Goal: Information Seeking & Learning: Check status

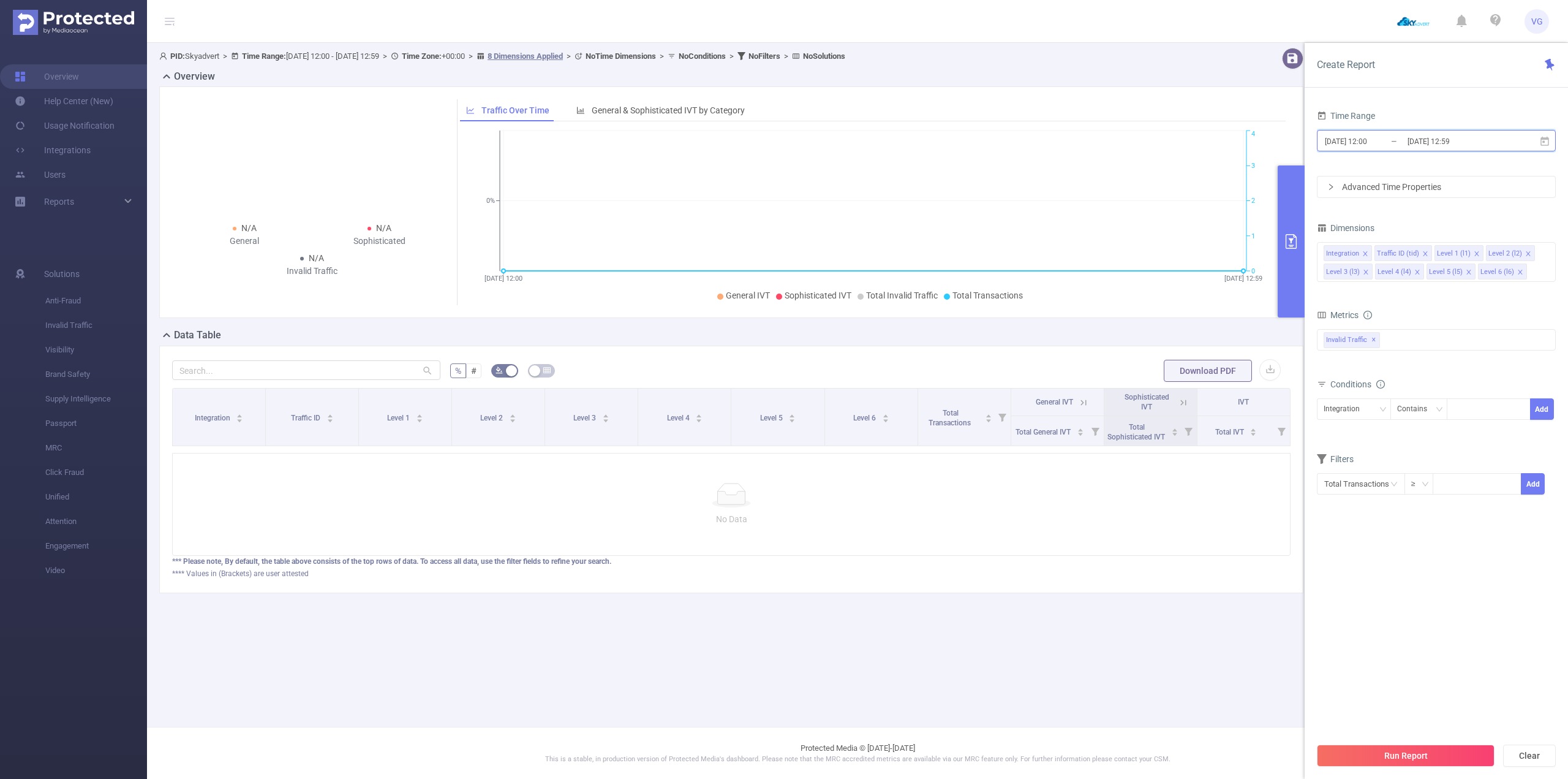
click at [770, 140] on icon at bounding box center [1544, 141] width 11 height 11
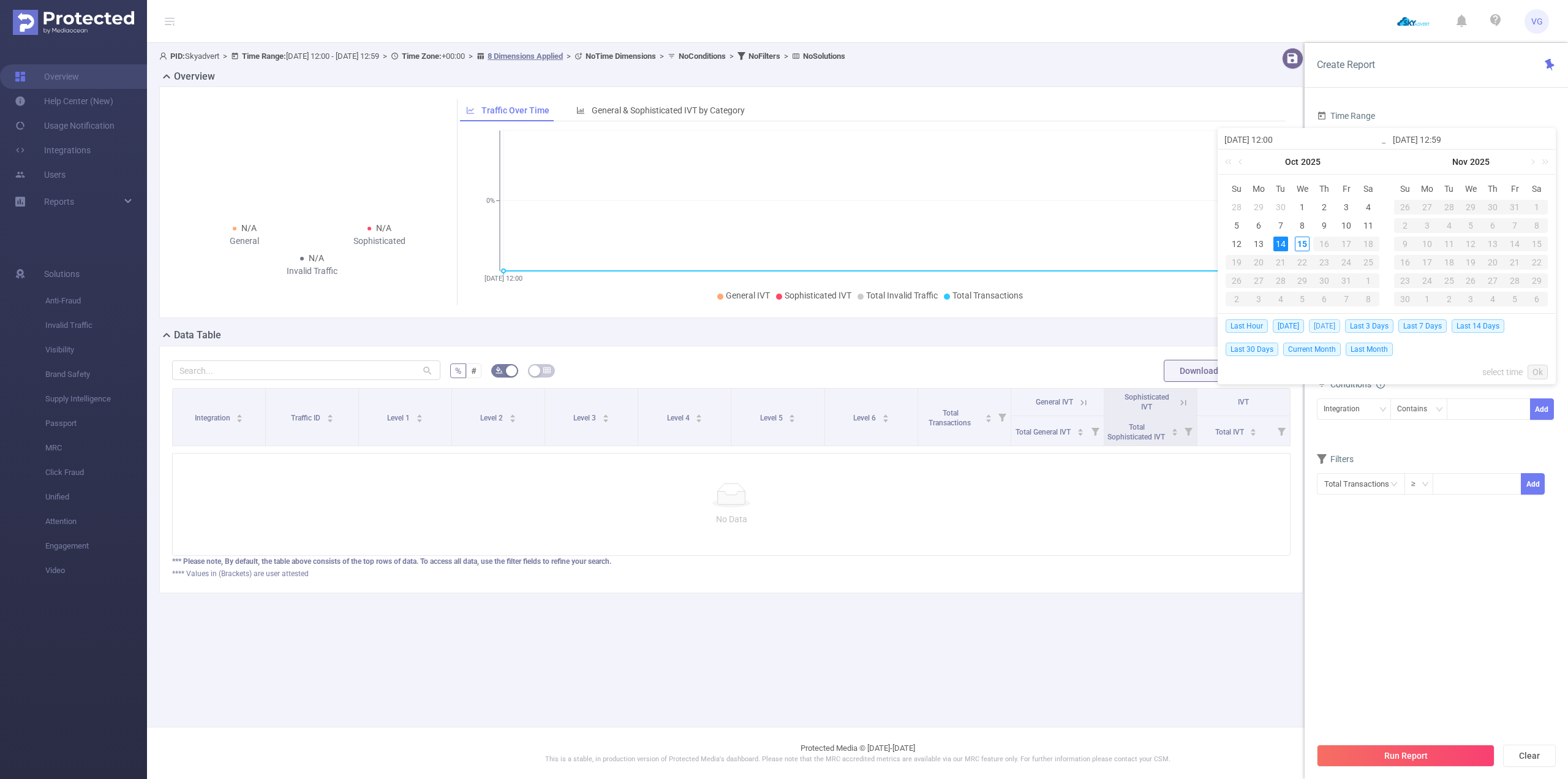
click at [770, 327] on span "[DATE]" at bounding box center [1325, 326] width 32 height 14
type input "[DATE] 00:00"
type input "[DATE] 23:59"
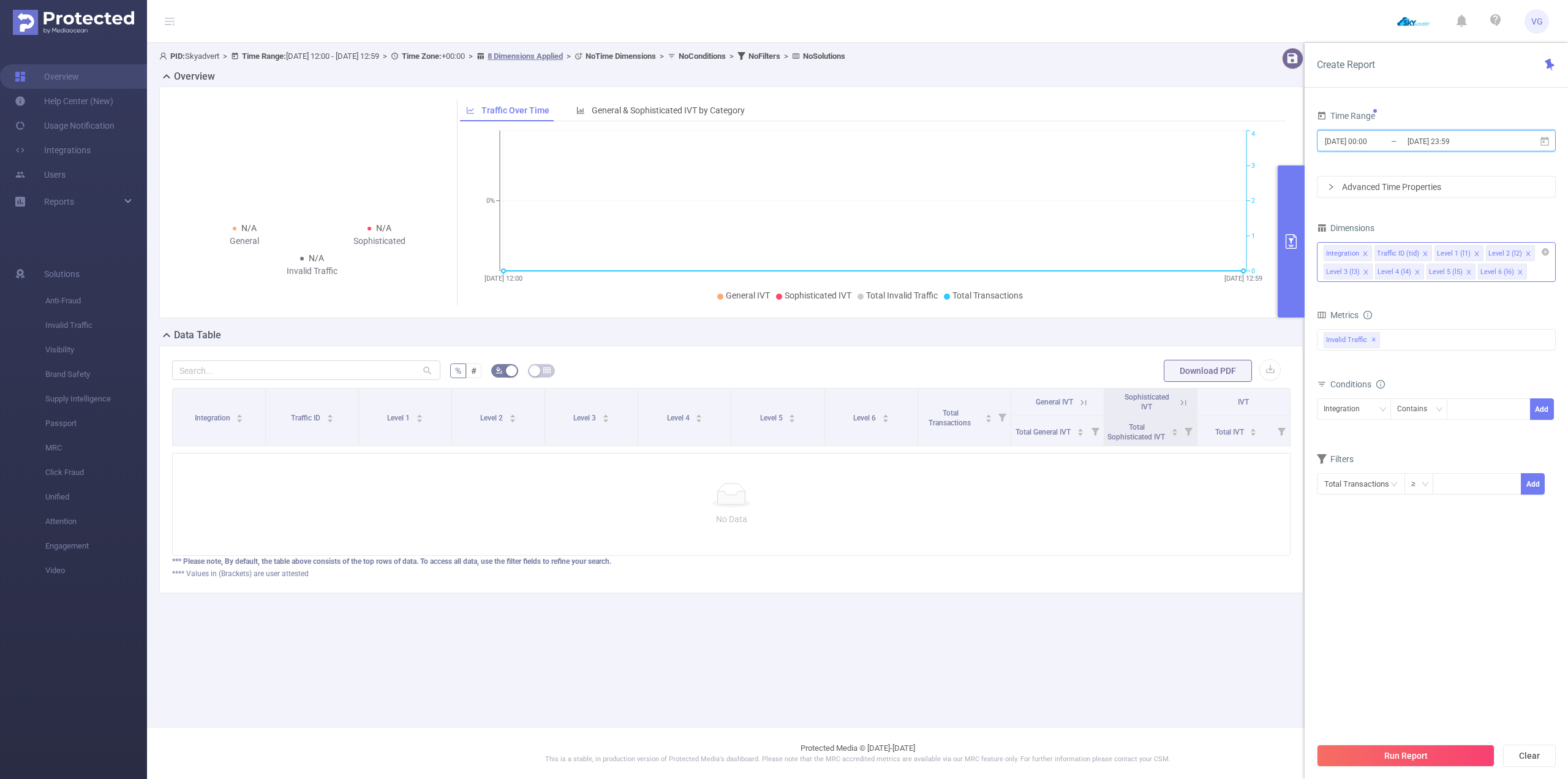
click at [770, 269] on icon "icon: close" at bounding box center [1416, 271] width 4 height 4
click at [770, 269] on icon "icon: close" at bounding box center [1417, 272] width 6 height 6
click at [770, 269] on icon "icon: close" at bounding box center [1468, 272] width 6 height 6
click at [770, 255] on icon "icon: close" at bounding box center [1365, 253] width 6 height 6
click at [770, 255] on div "Traffic ID (tid)" at bounding box center [1346, 253] width 42 height 16
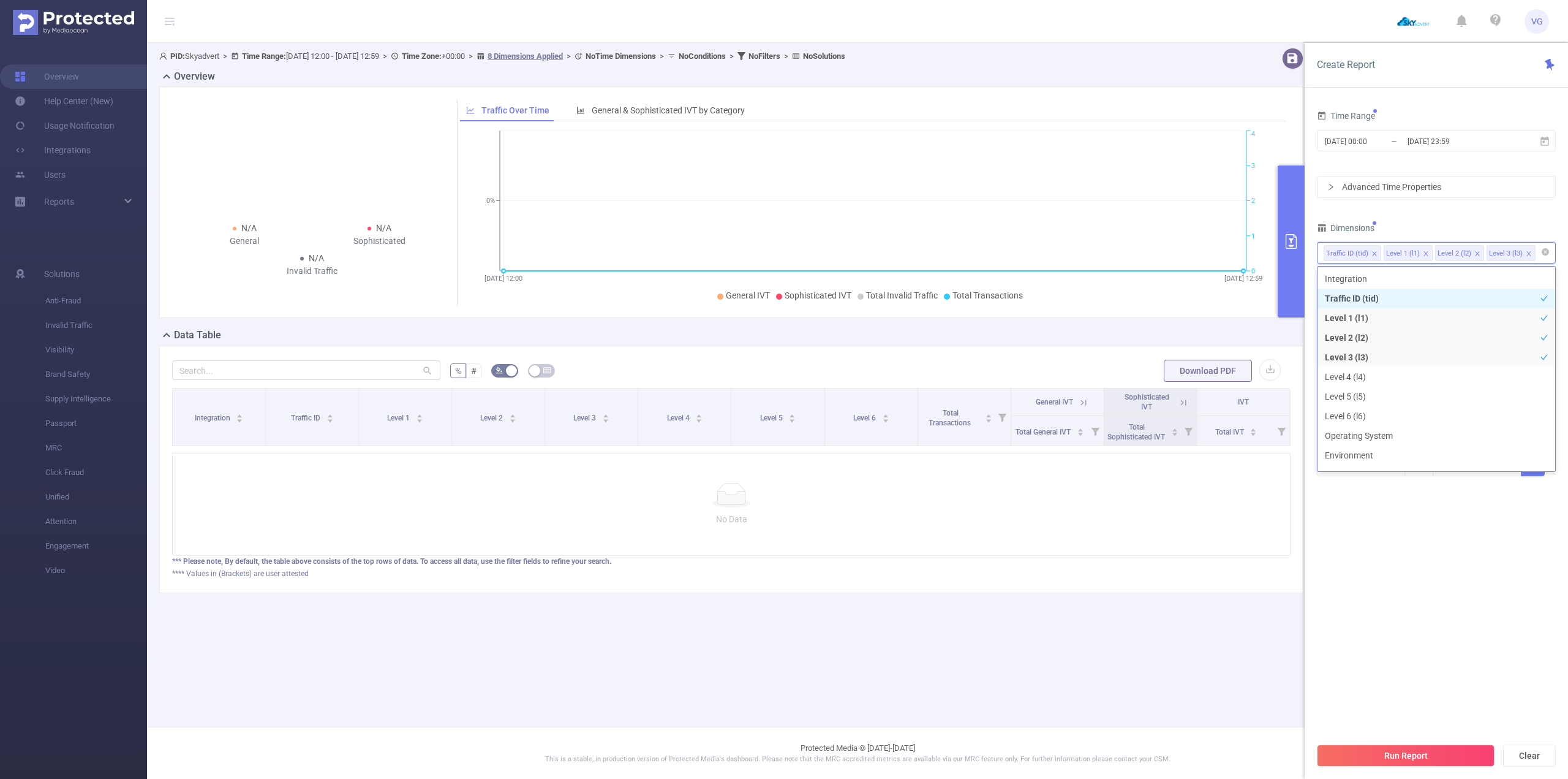
click at [770, 253] on icon "icon: close" at bounding box center [1374, 253] width 6 height 6
click at [770, 207] on div "Time Range [DATE] 00:00 _ [DATE] 23:59 Advanced Time Properties Dimensions Leve…" at bounding box center [1436, 300] width 239 height 385
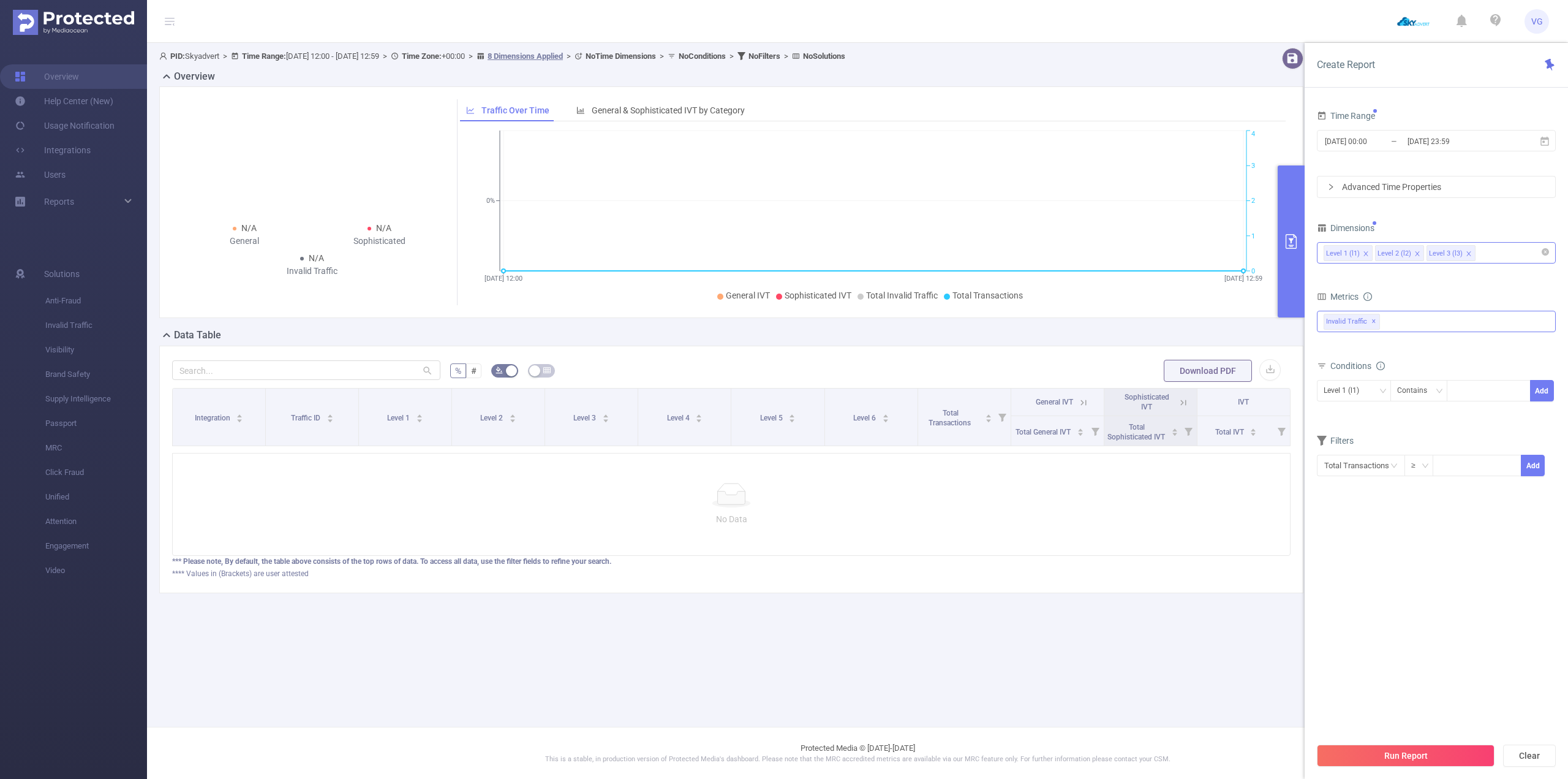
click at [770, 319] on div "Invalid Traffic ✕" at bounding box center [1436, 321] width 239 height 22
click at [770, 326] on span "Anti-Fraud" at bounding box center [1449, 326] width 210 height 17
click at [770, 353] on form "Dimensions Level 1 (l1) Level 2 (l2) Level 3 (l3) Metrics bp_total bp_adult bp_…" at bounding box center [1436, 355] width 239 height 273
click at [770, 353] on button "Run Report" at bounding box center [1405, 755] width 177 height 22
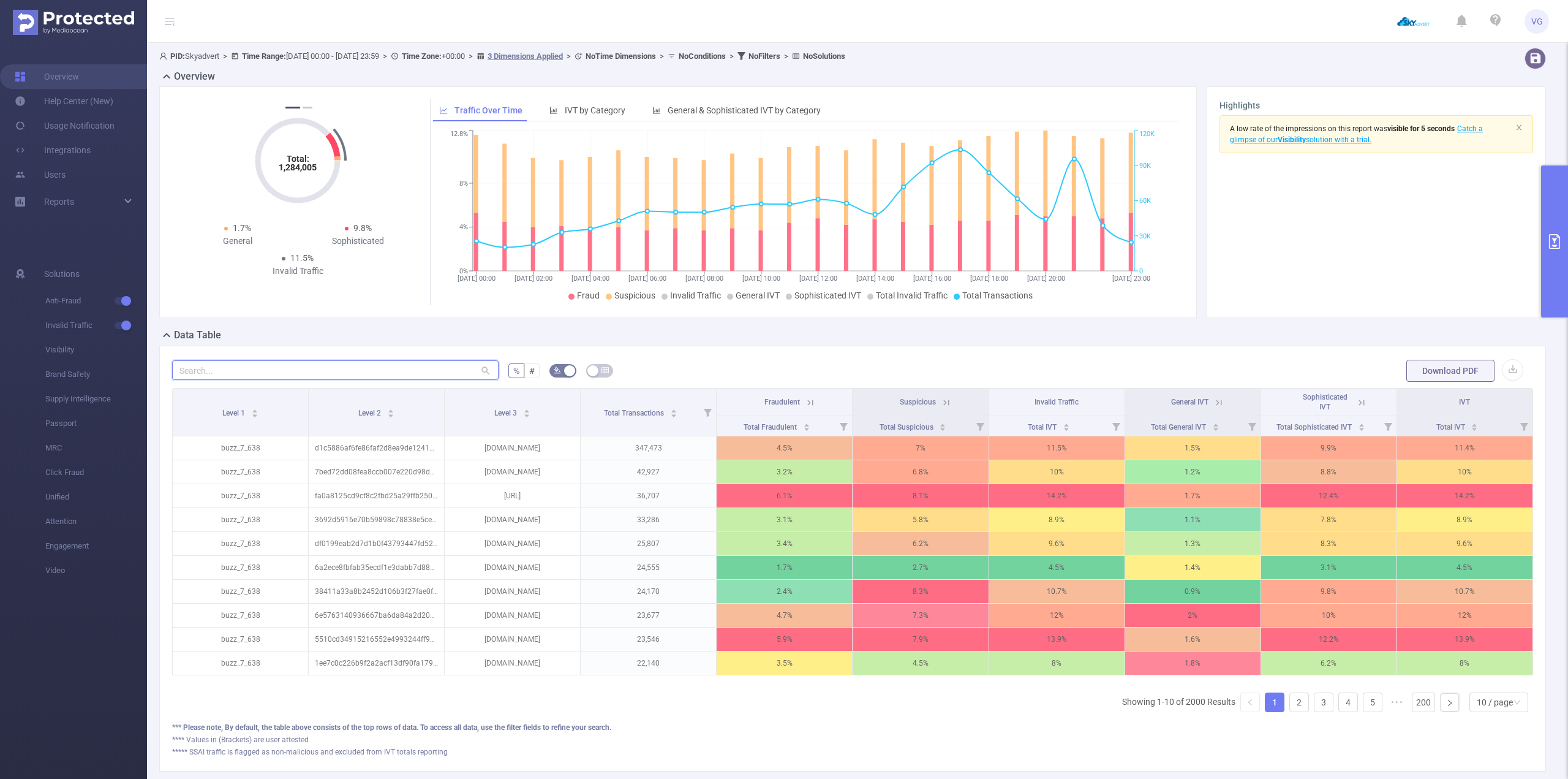
click at [279, 353] on input "text" at bounding box center [335, 370] width 326 height 20
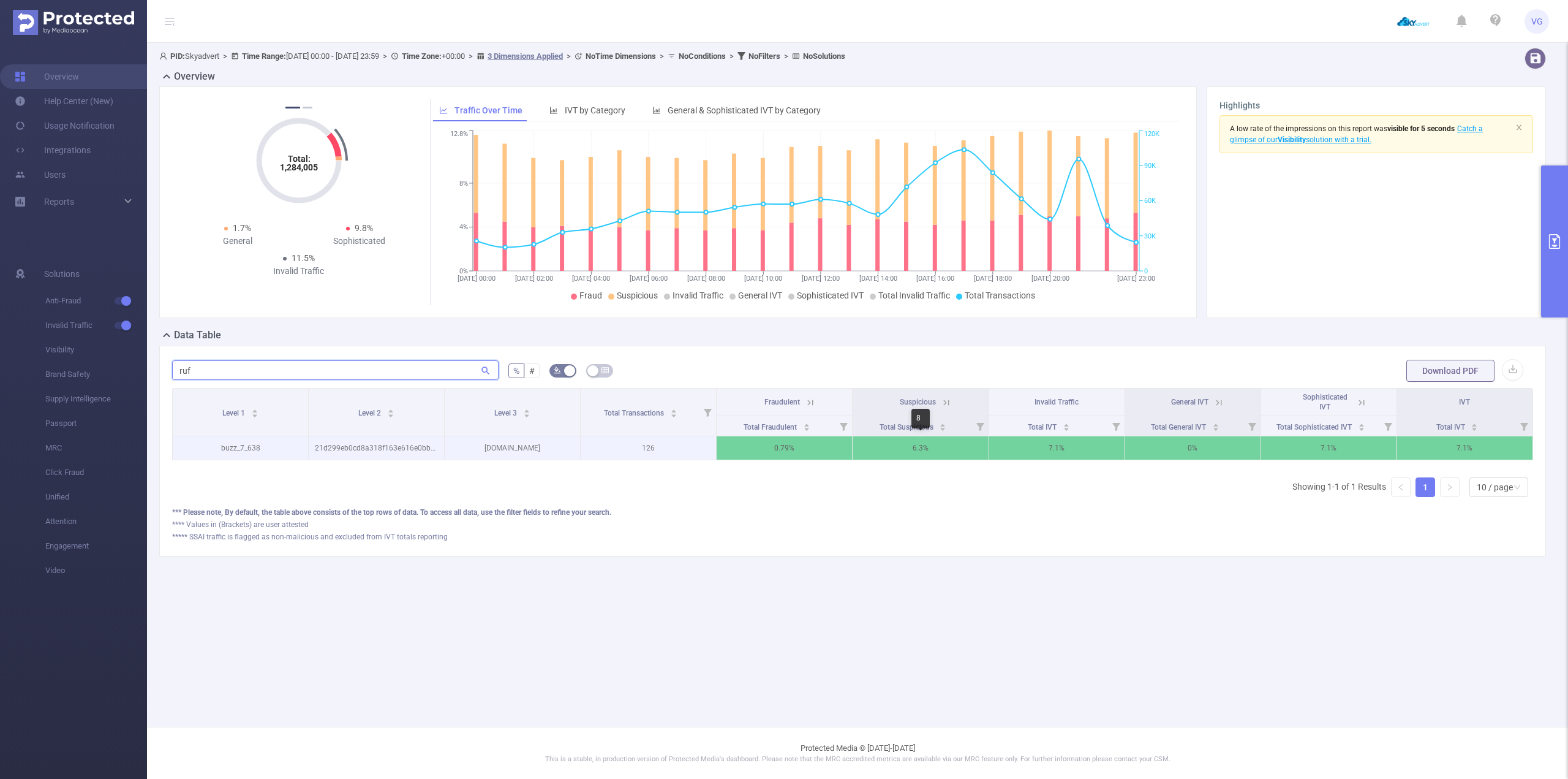
type input "ruf"
drag, startPoint x: 914, startPoint y: 446, endPoint x: 1000, endPoint y: 584, distance: 162.6
click at [770, 353] on p "6.3%" at bounding box center [920, 448] width 135 height 24
click at [770, 353] on div "PID: Skyadvert > Time Range: [DATE] 00:00 - [DATE] 23:59 > Time Zone: +00:00 > …" at bounding box center [857, 312] width 1421 height 538
click at [770, 353] on icon at bounding box center [946, 402] width 6 height 6
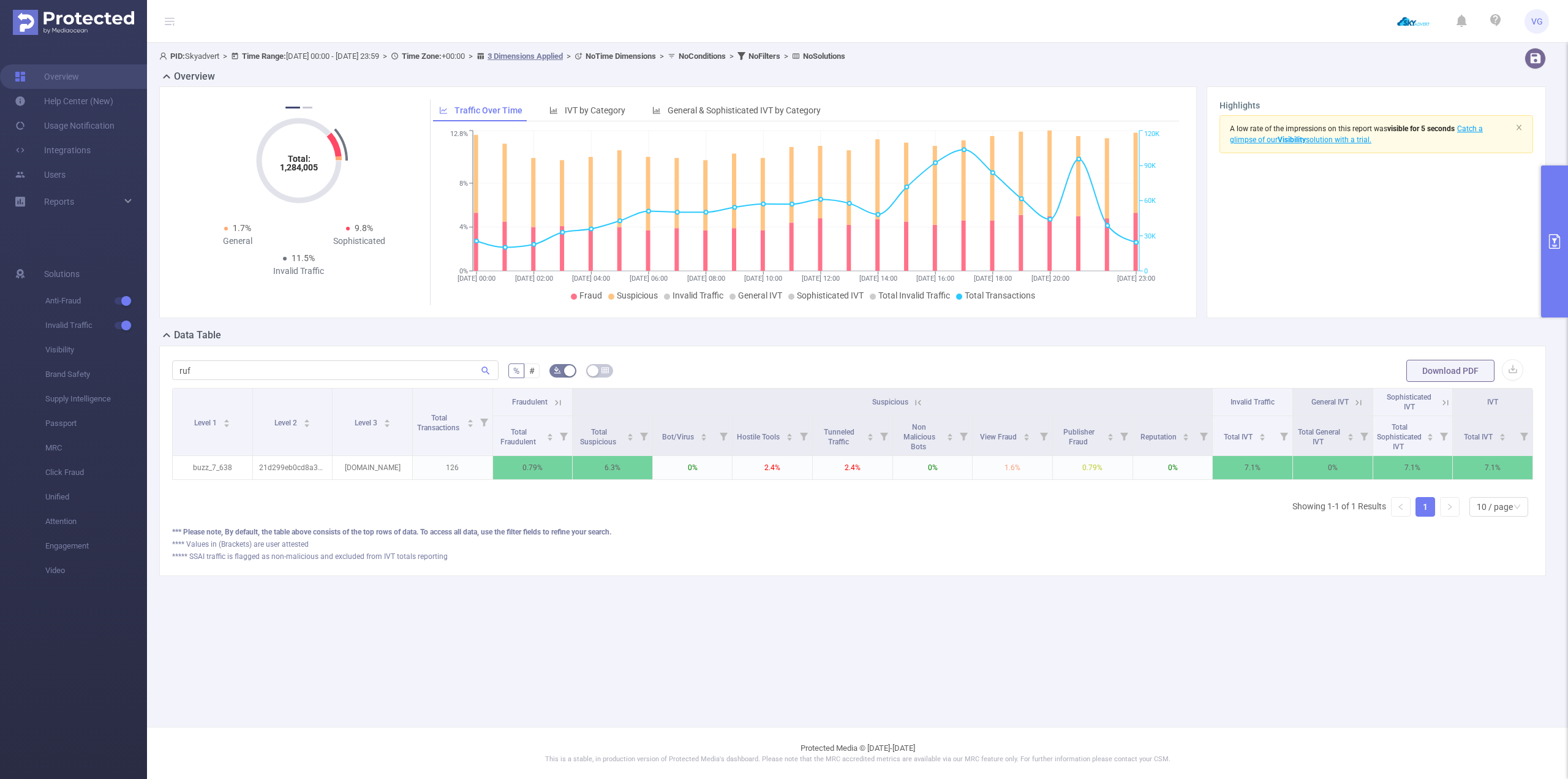
click at [770, 353] on icon at bounding box center [918, 402] width 11 height 11
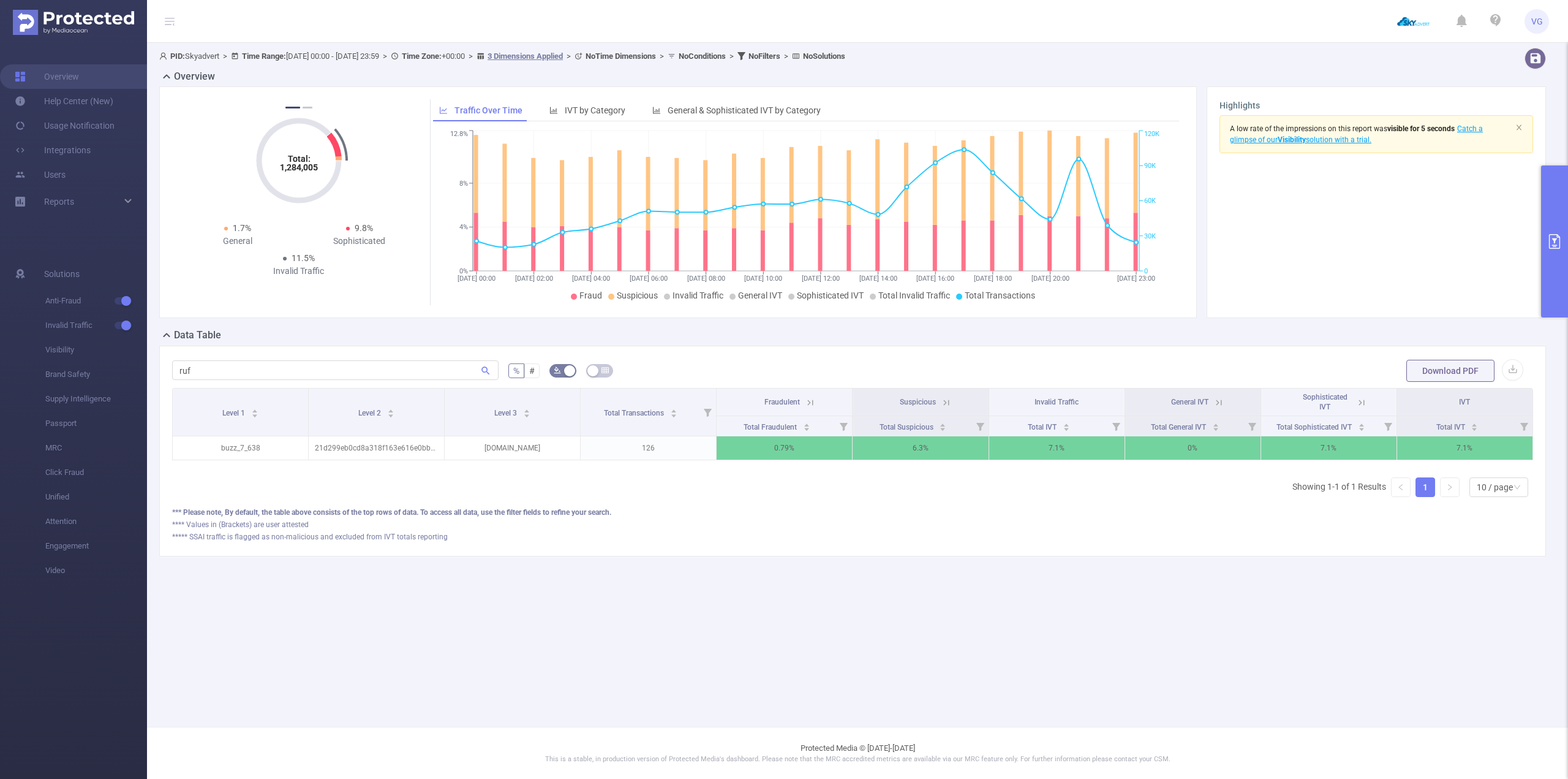
click at [770, 238] on icon "primary" at bounding box center [1554, 241] width 11 height 15
